Goal: Navigation & Orientation: Find specific page/section

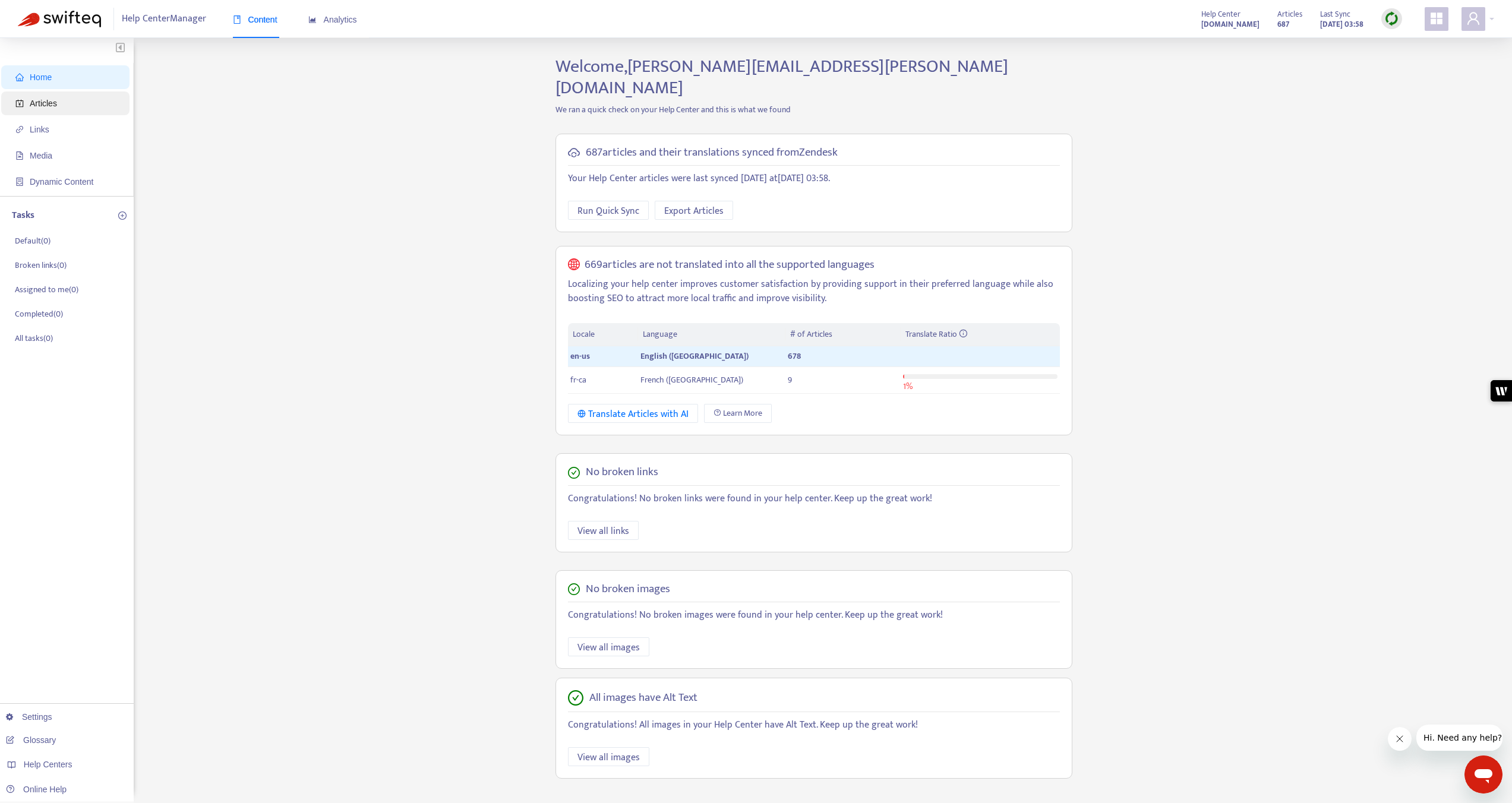
click at [65, 98] on span "Articles" at bounding box center [67, 103] width 104 height 24
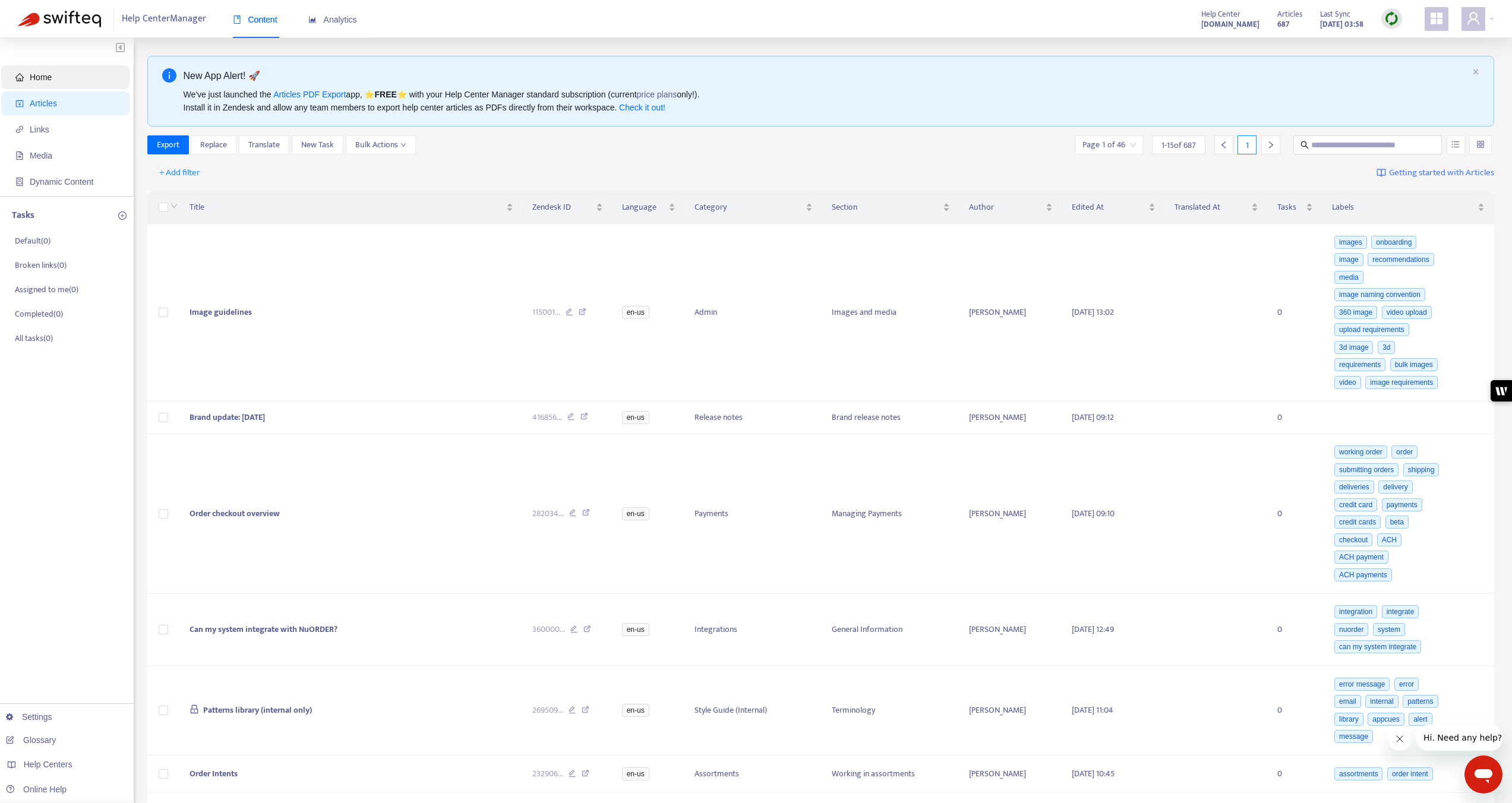
click at [59, 81] on span "Home" at bounding box center [67, 77] width 104 height 24
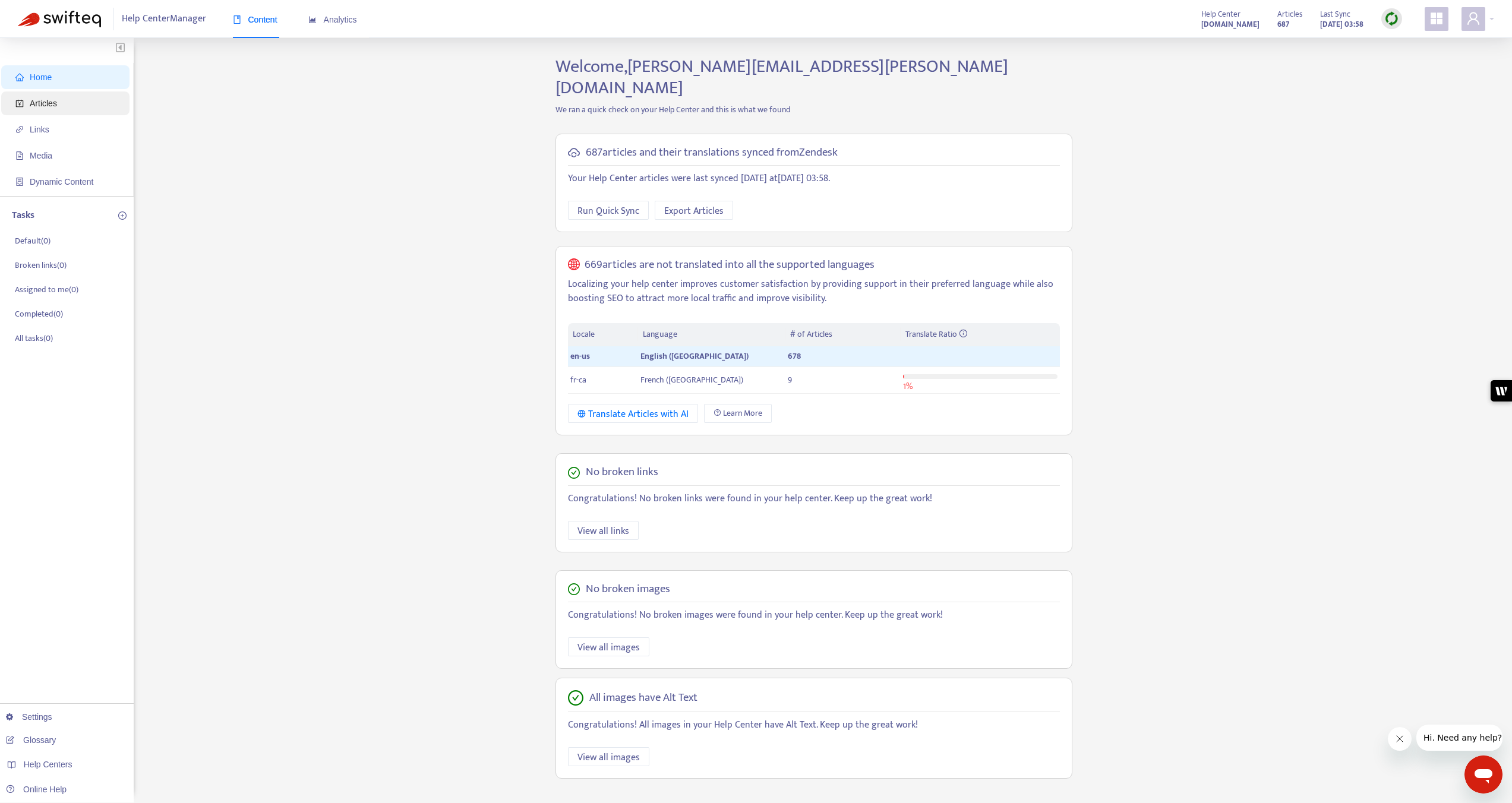
click at [60, 100] on span "Articles" at bounding box center [67, 103] width 104 height 24
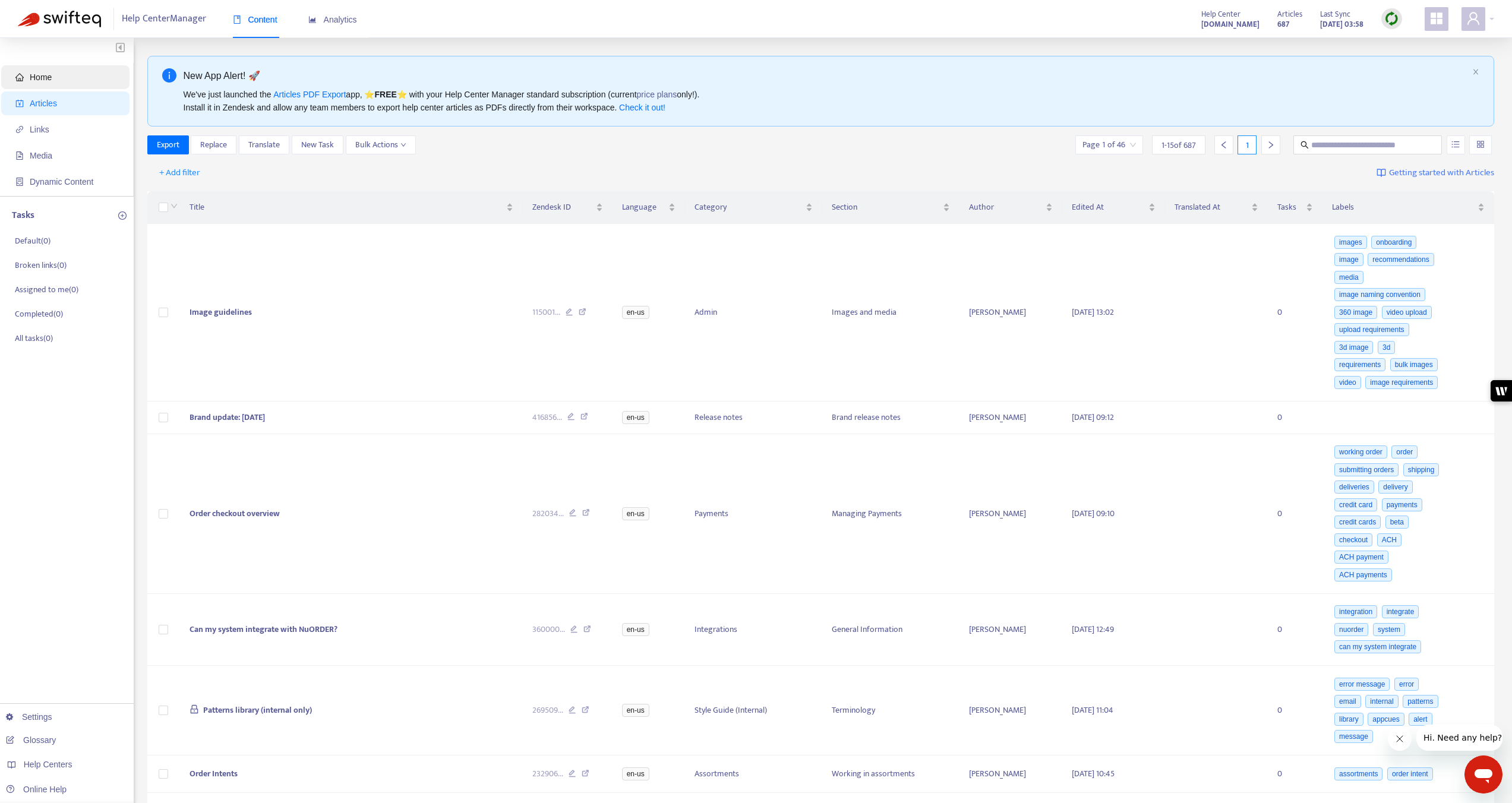
click at [61, 77] on span "Home" at bounding box center [67, 77] width 104 height 24
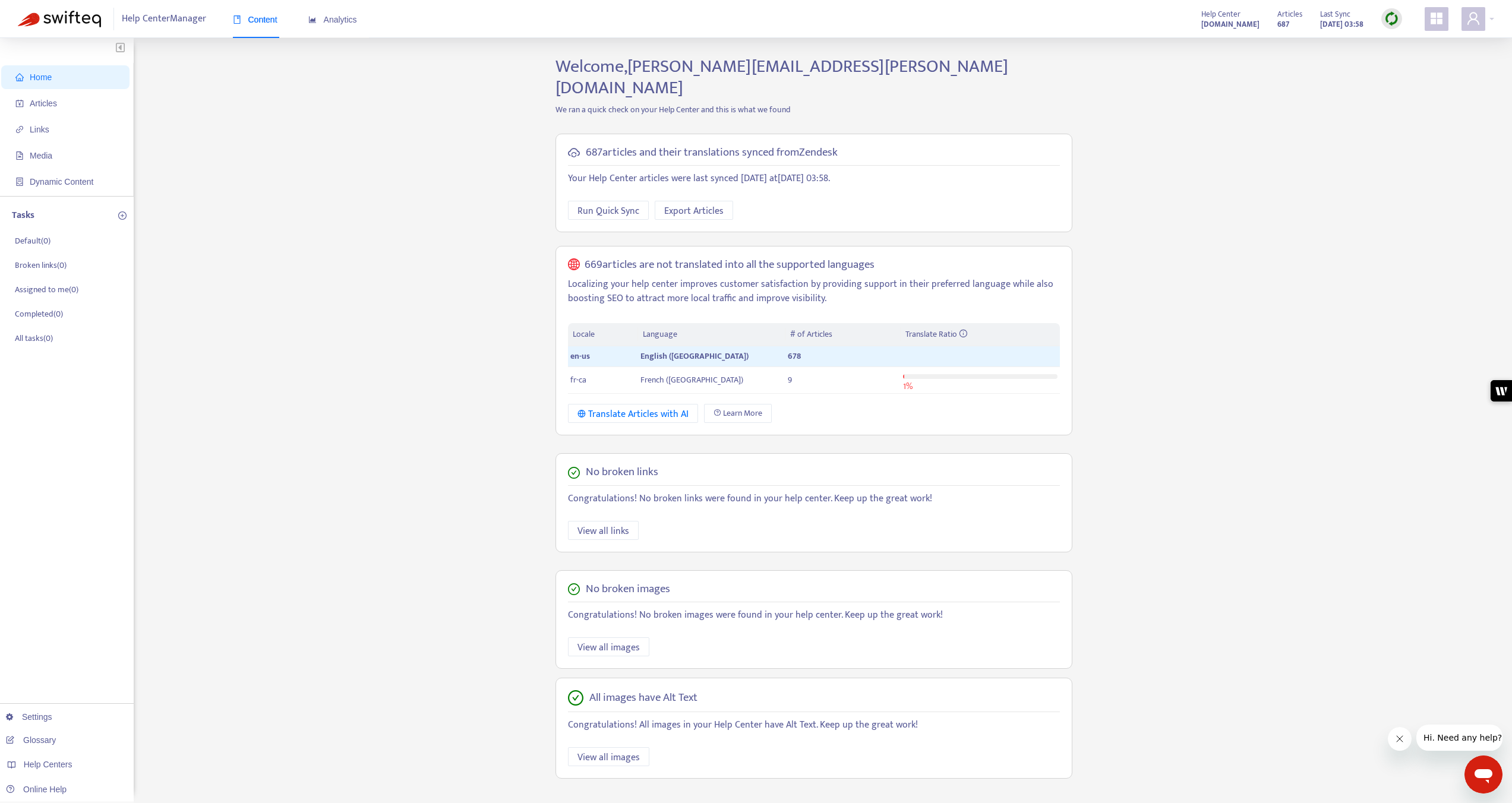
scroll to position [15, 0]
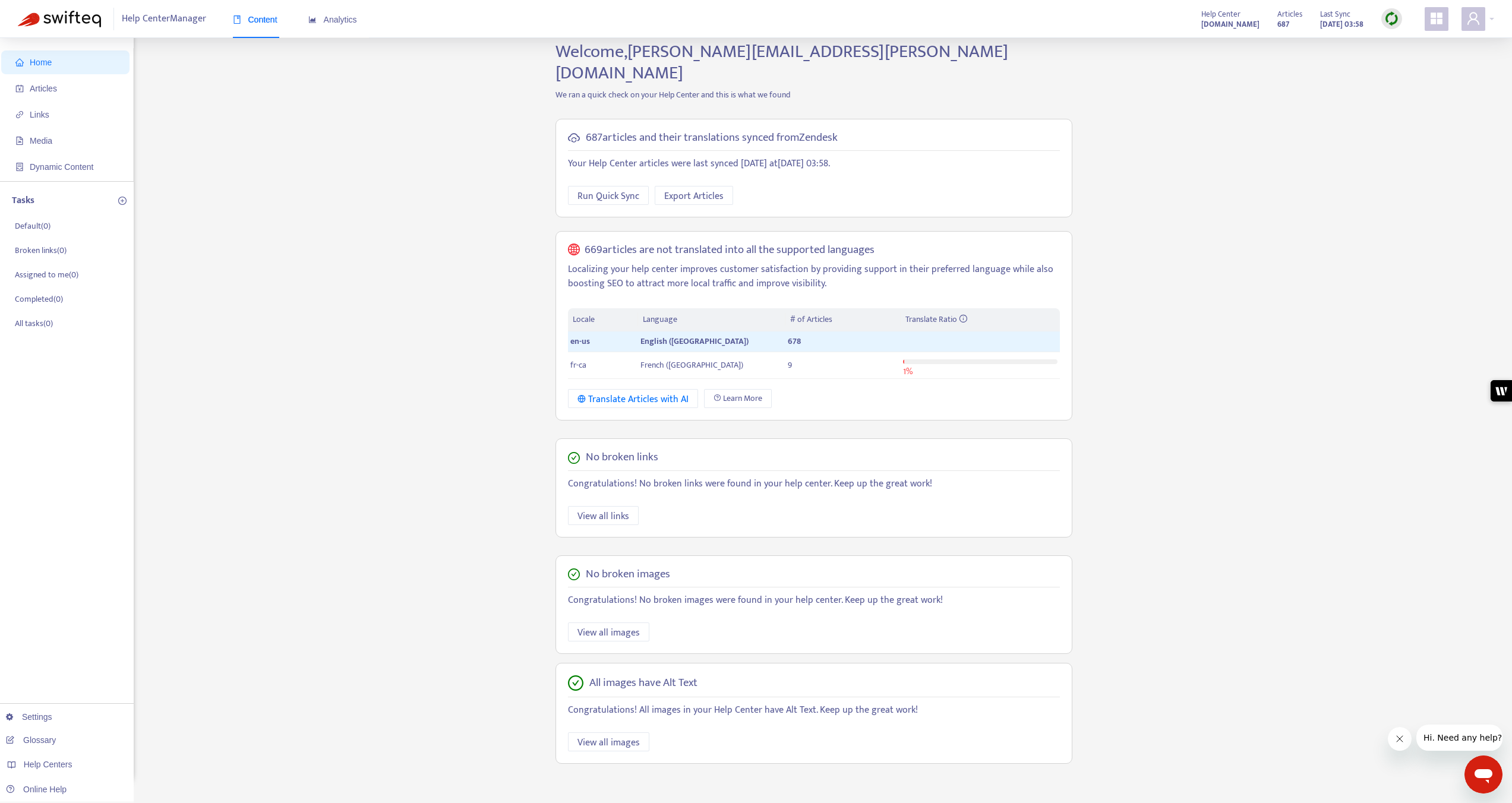
click at [539, 448] on div "Home Articles Links Media Dynamic Content Tasks Default ( 0 ) Broken links ( 0 …" at bounding box center [756, 411] width 1477 height 741
